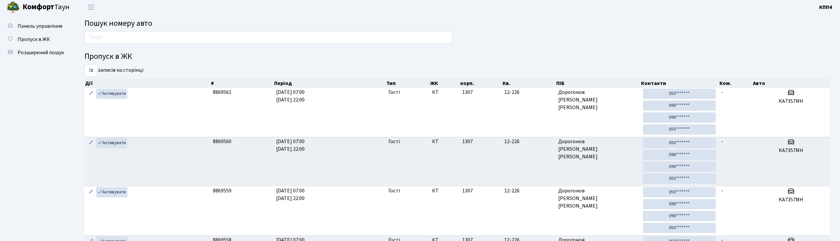
scroll to position [2, 0]
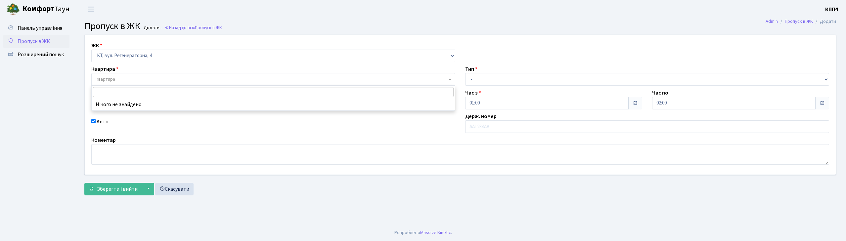
select select "271"
click at [153, 56] on select "- КТ, вул. Регенераторна, 4 КТ2, просп. Соборності, 17 КТ3, вул. Березнева, 16 …" at bounding box center [273, 56] width 364 height 13
